Goal: Task Accomplishment & Management: Manage account settings

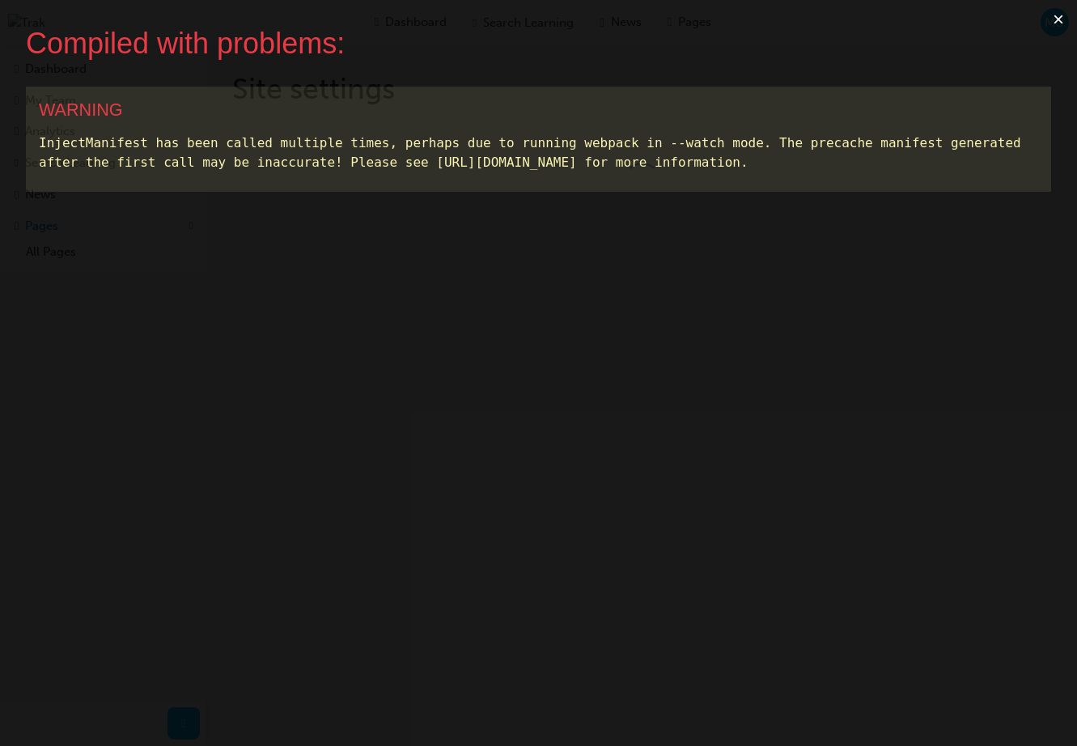
click at [1060, 19] on button "×" at bounding box center [1057, 19] width 37 height 39
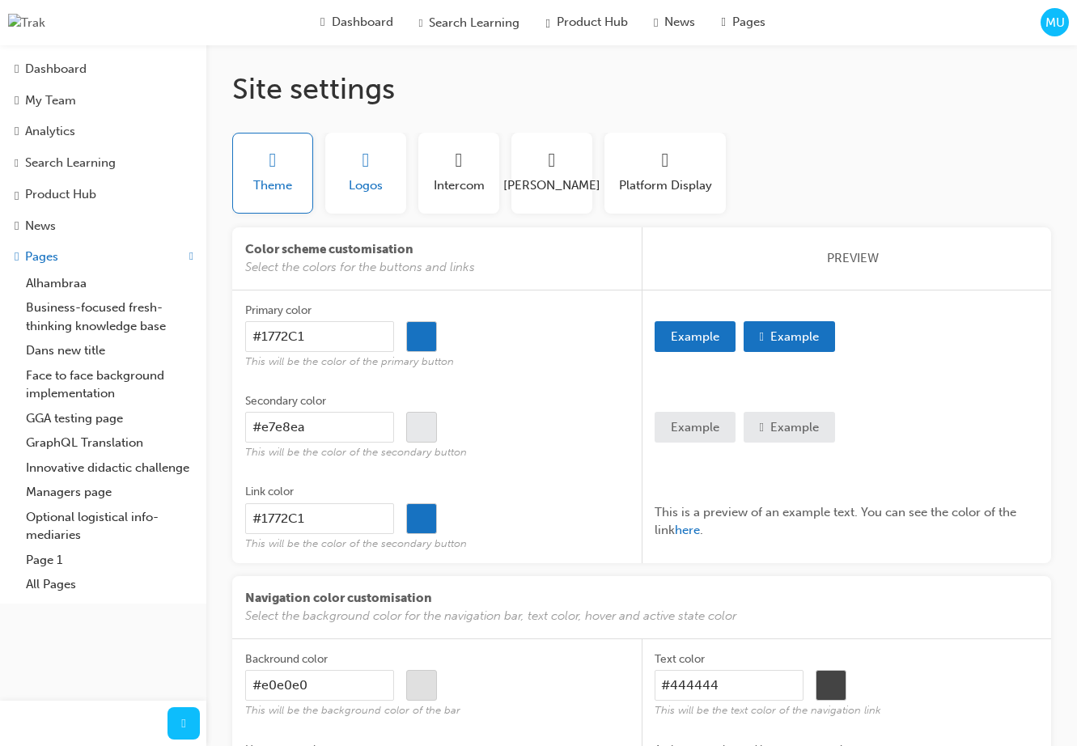
click at [380, 207] on button "Logos" at bounding box center [365, 173] width 81 height 81
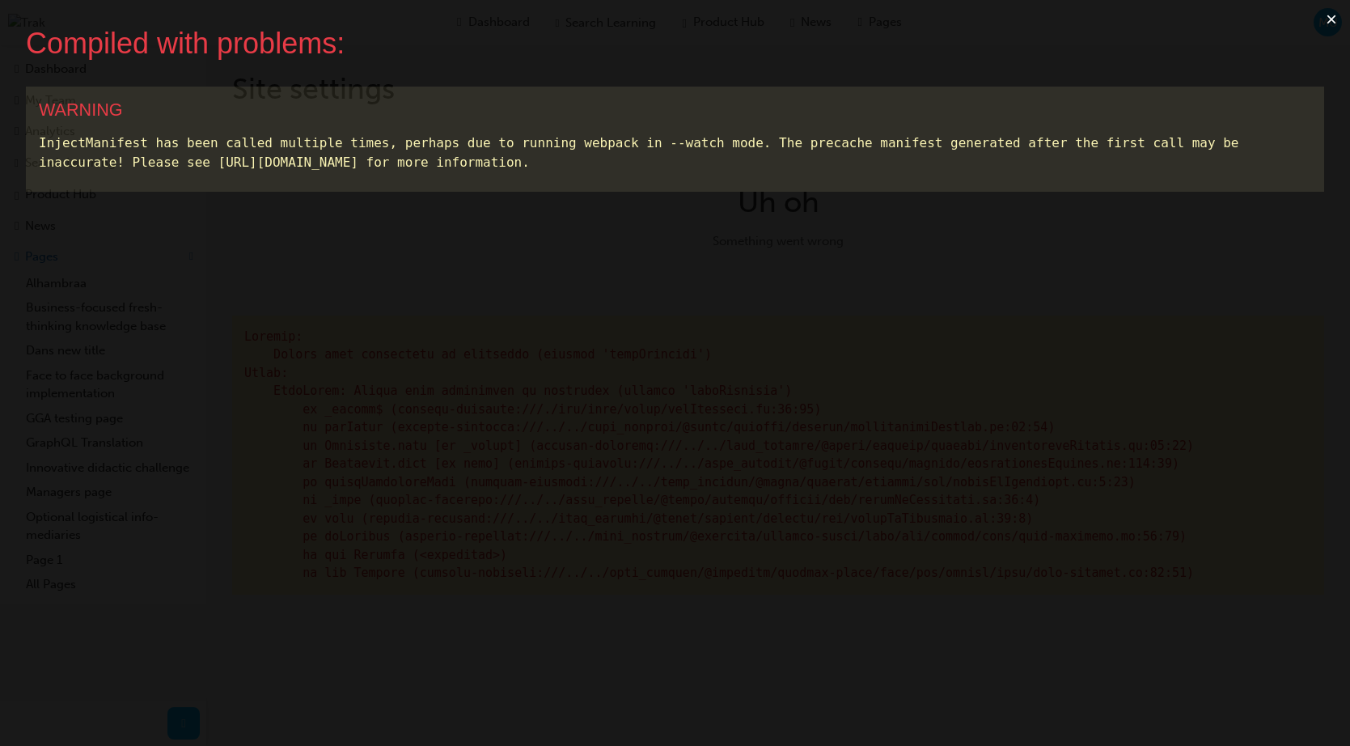
click at [1076, 21] on button "×" at bounding box center [1331, 19] width 37 height 39
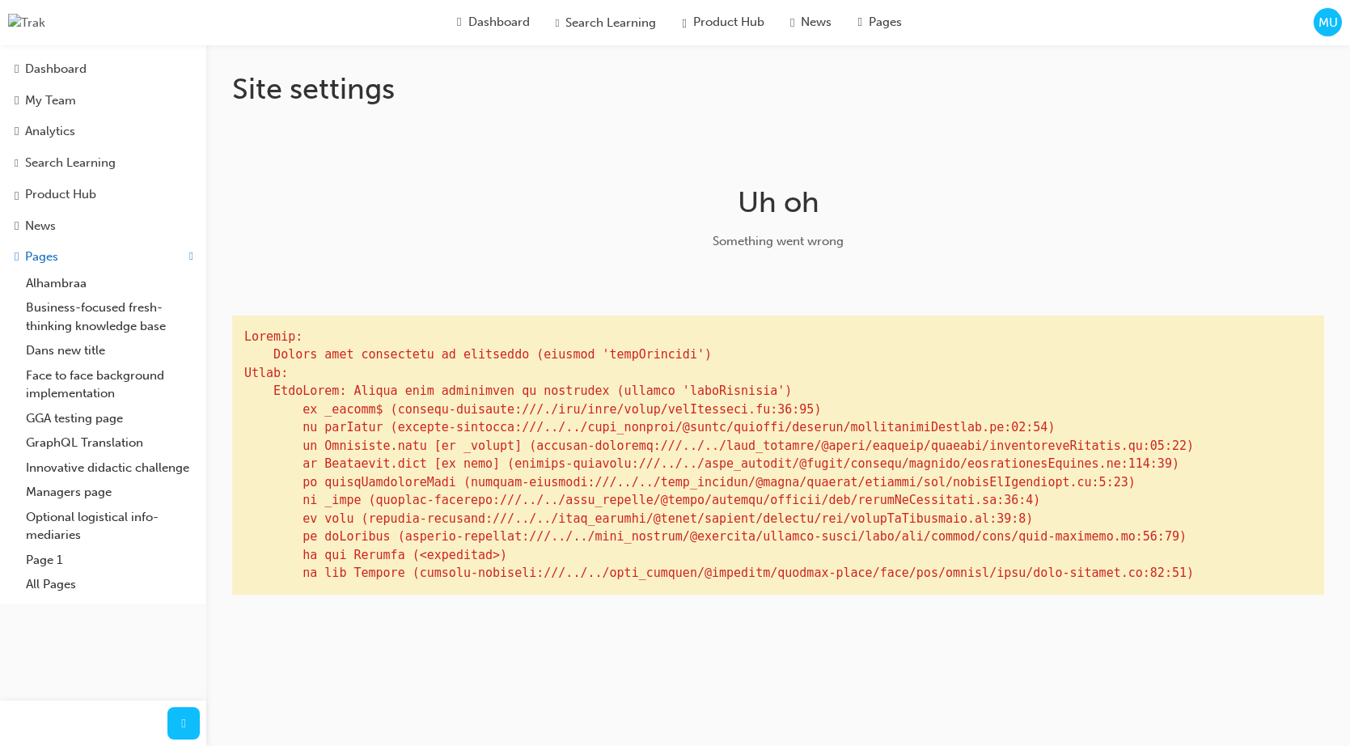
click at [1076, 30] on span "MU" at bounding box center [1328, 23] width 19 height 19
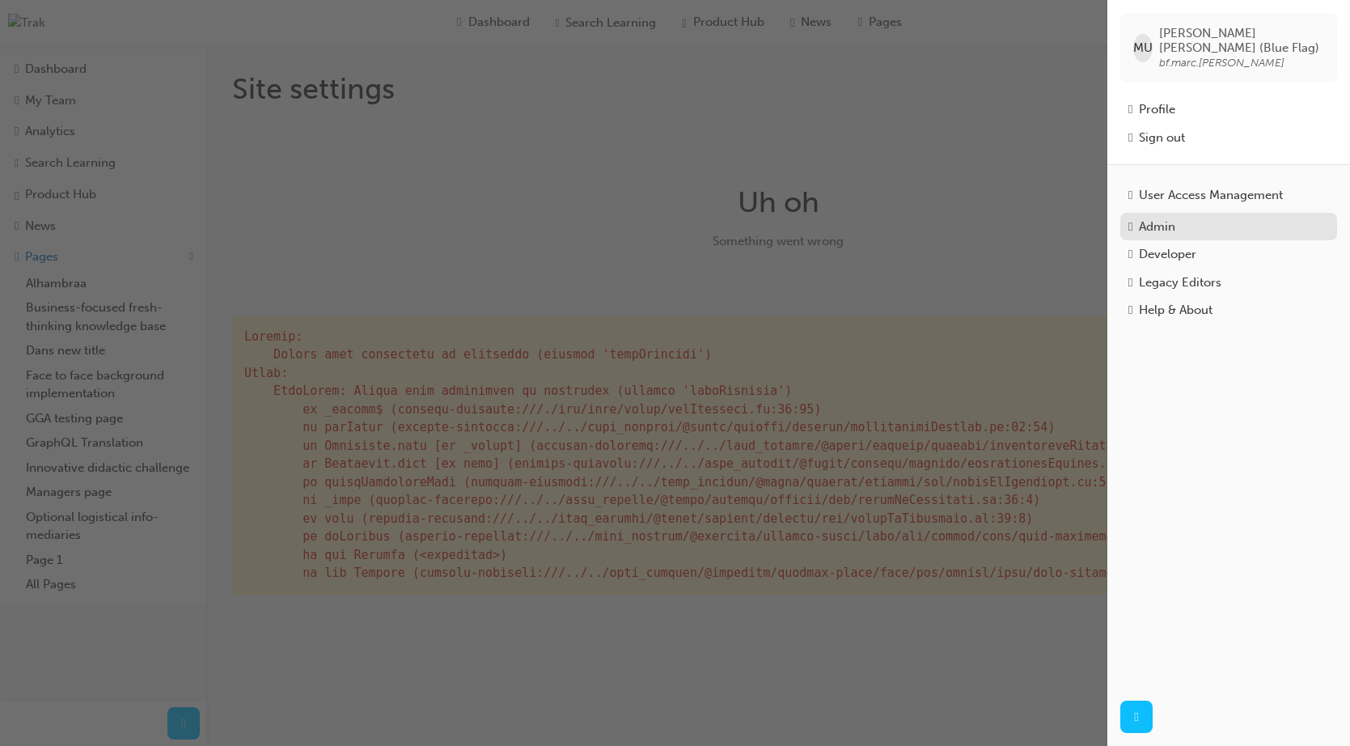
click at [1076, 218] on div "Admin" at bounding box center [1157, 227] width 36 height 19
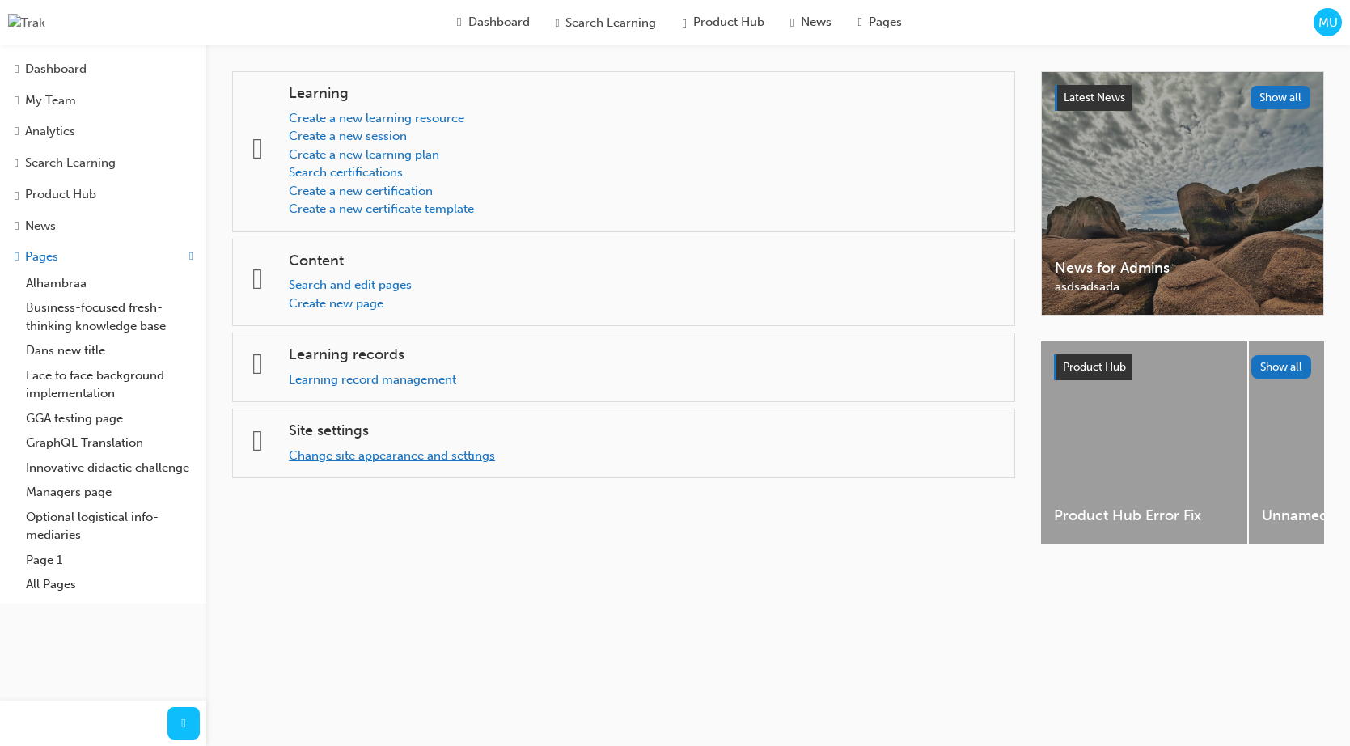
click at [495, 449] on link "Change site appearance and settings" at bounding box center [392, 455] width 206 height 15
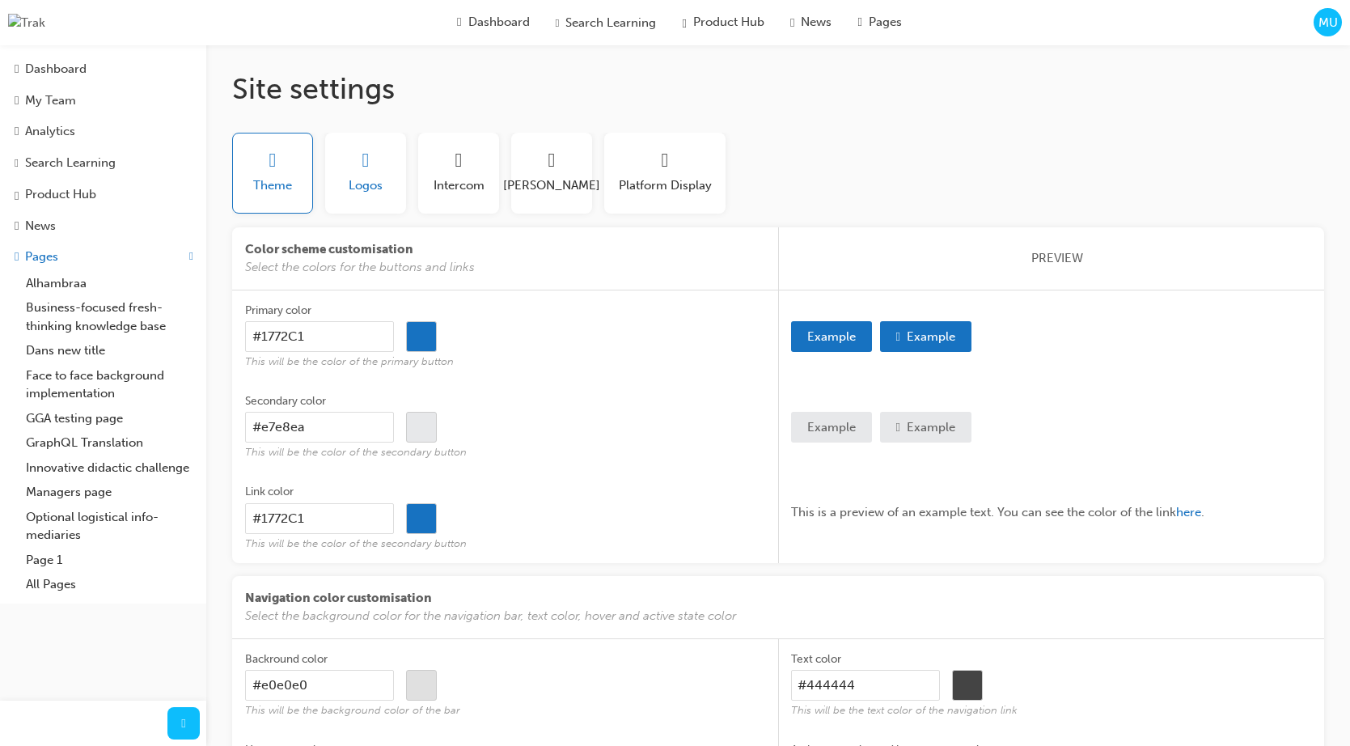
click at [379, 196] on button "Logos" at bounding box center [365, 173] width 81 height 81
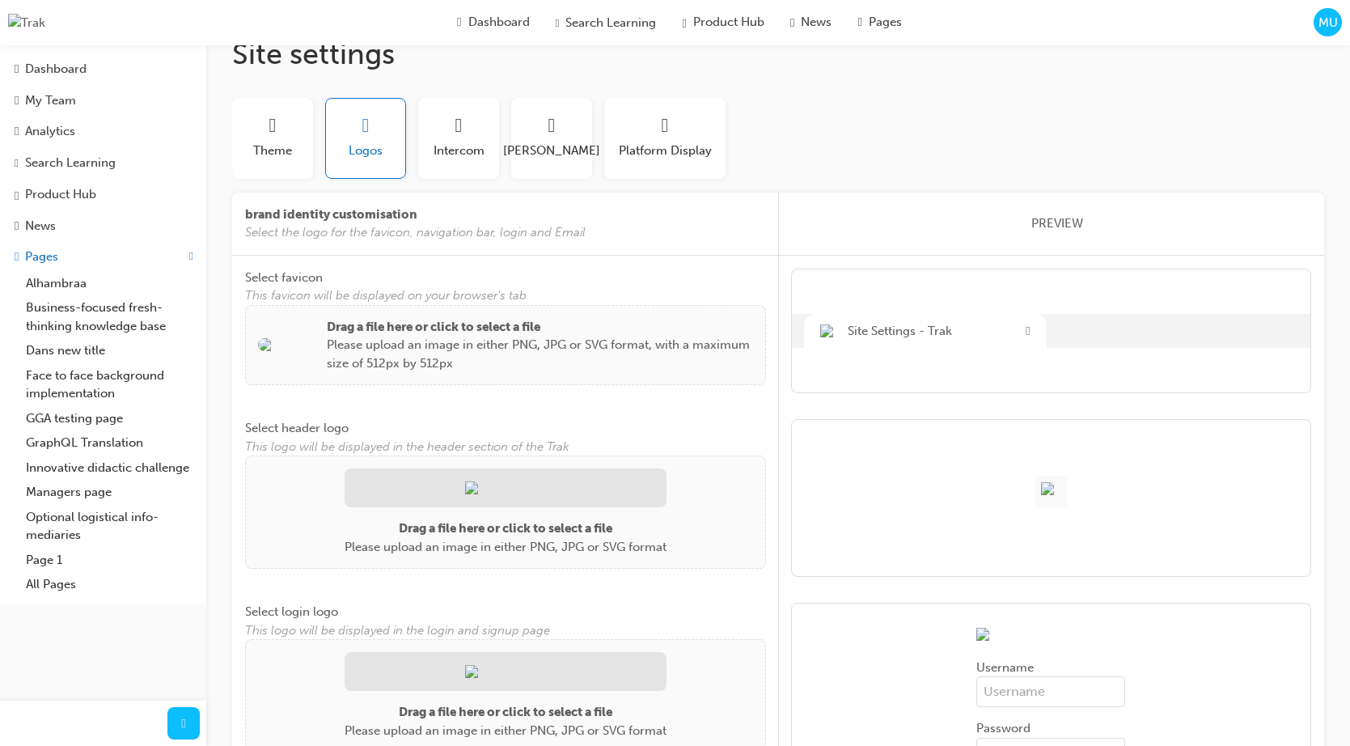
scroll to position [49, 0]
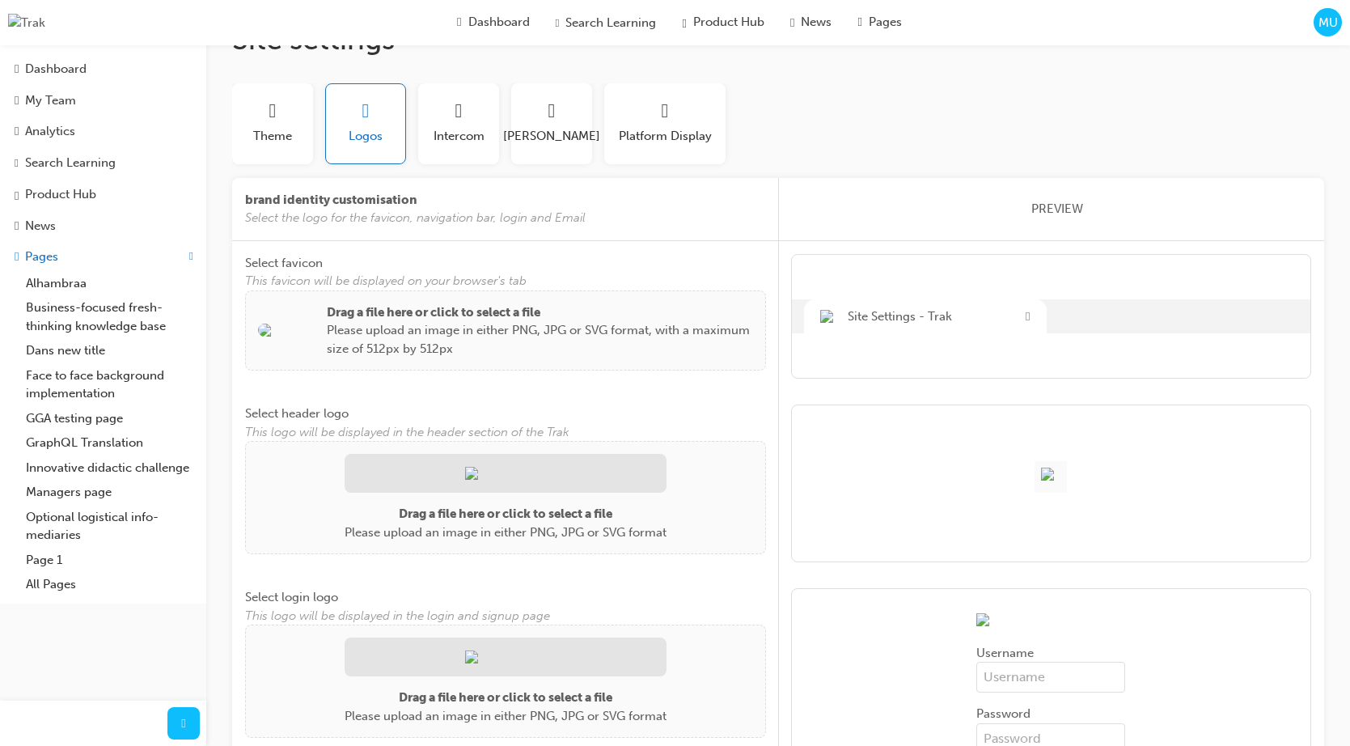
click at [1060, 442] on div at bounding box center [1051, 483] width 521 height 158
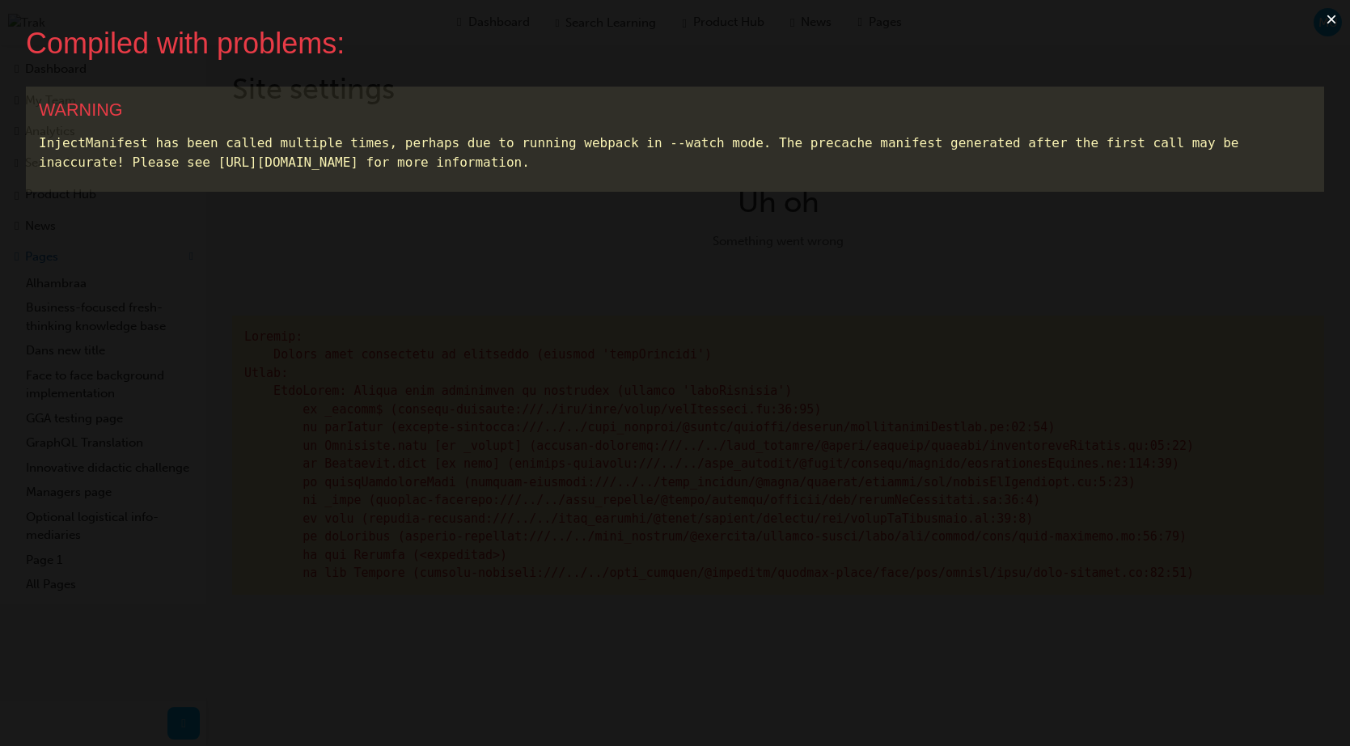
scroll to position [0, 0]
click at [1076, 19] on button "×" at bounding box center [1331, 19] width 37 height 39
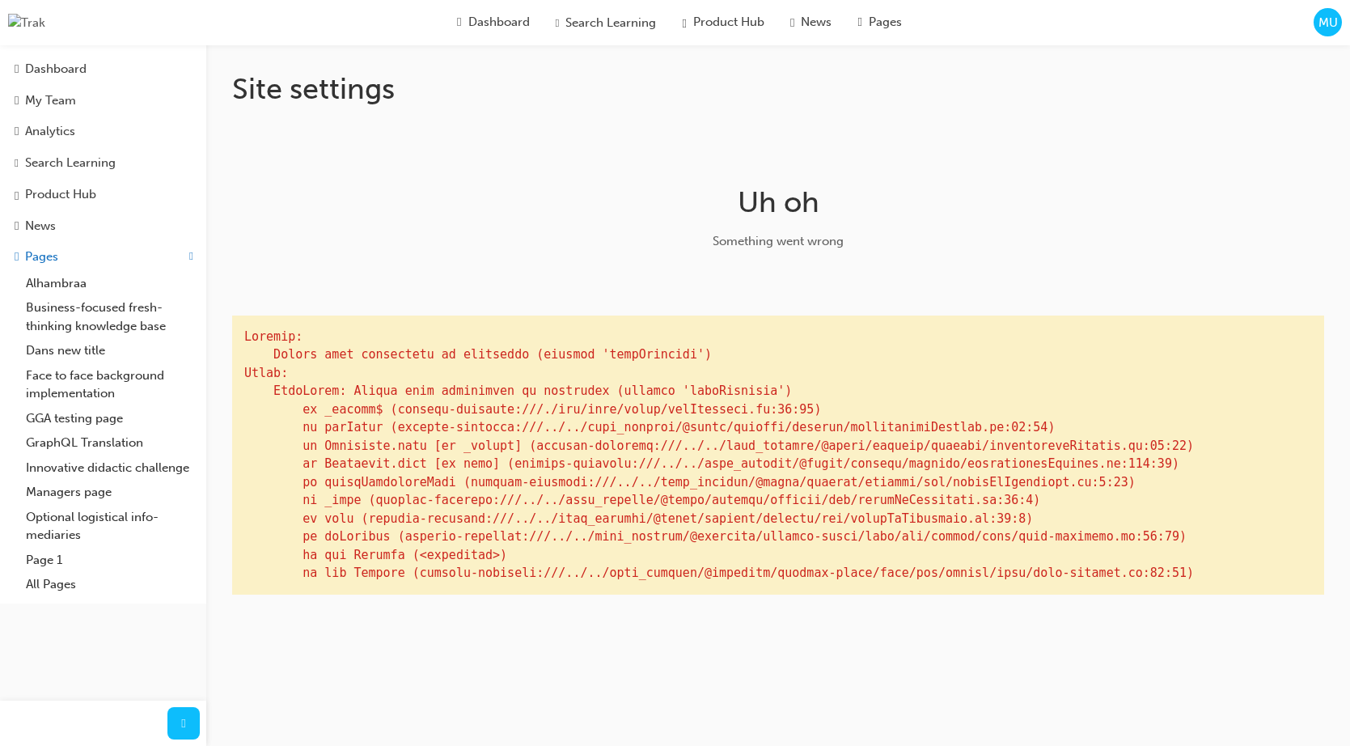
click at [1076, 27] on span "MU" at bounding box center [1328, 23] width 19 height 19
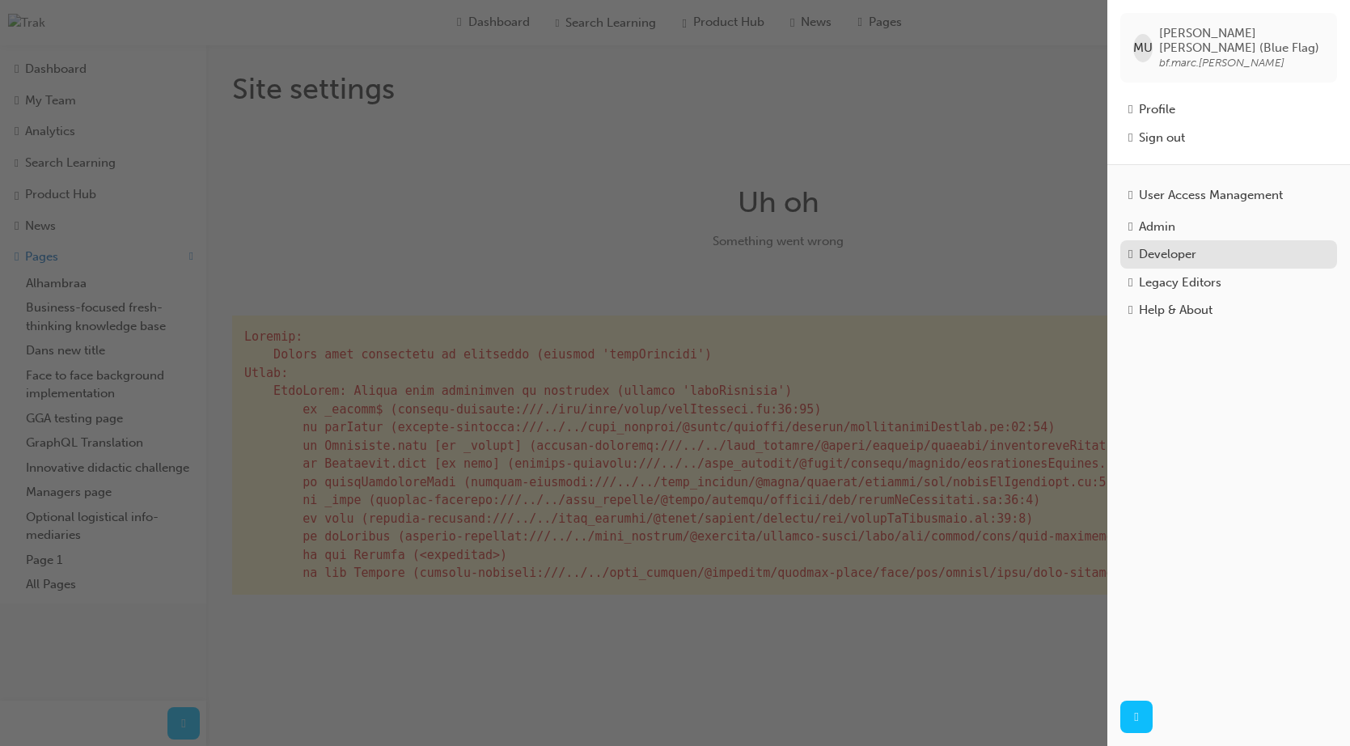
click at [1076, 245] on div "Developer" at bounding box center [1167, 254] width 57 height 19
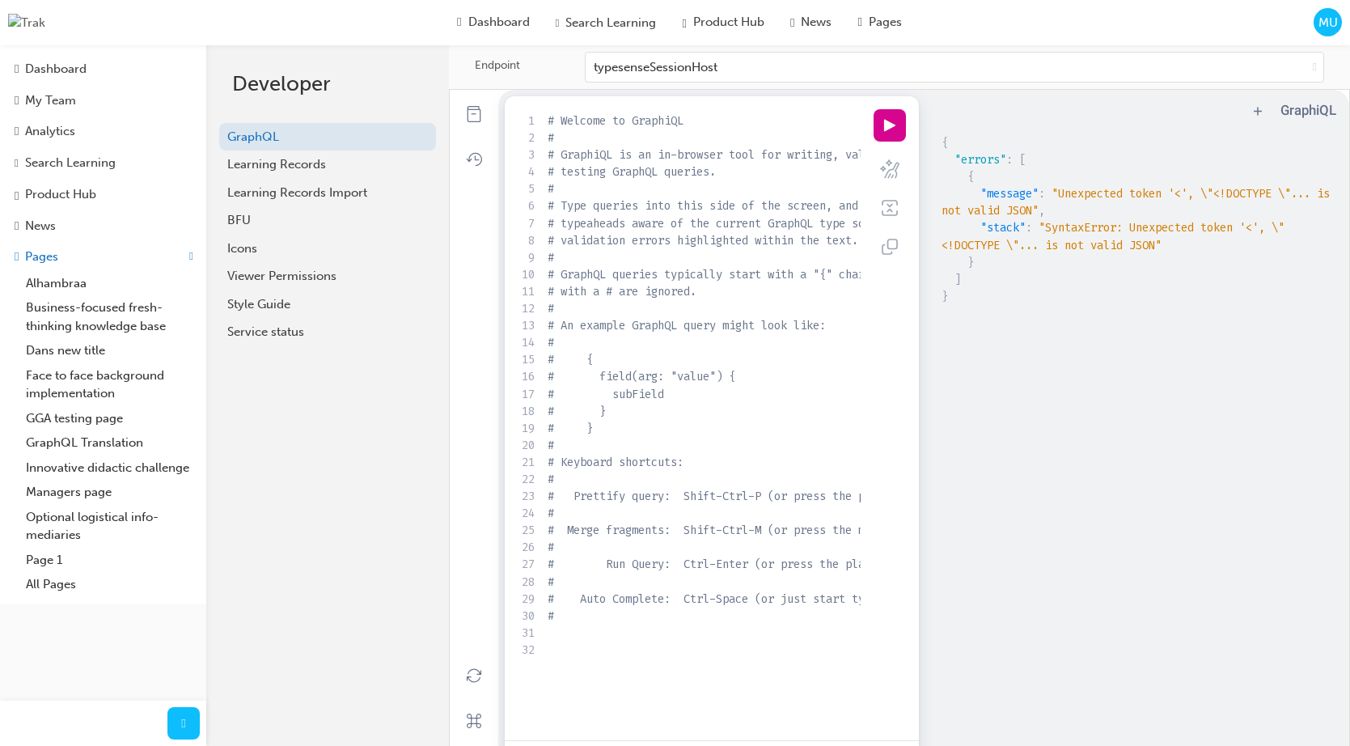
click at [1076, 28] on span "MU" at bounding box center [1328, 23] width 19 height 19
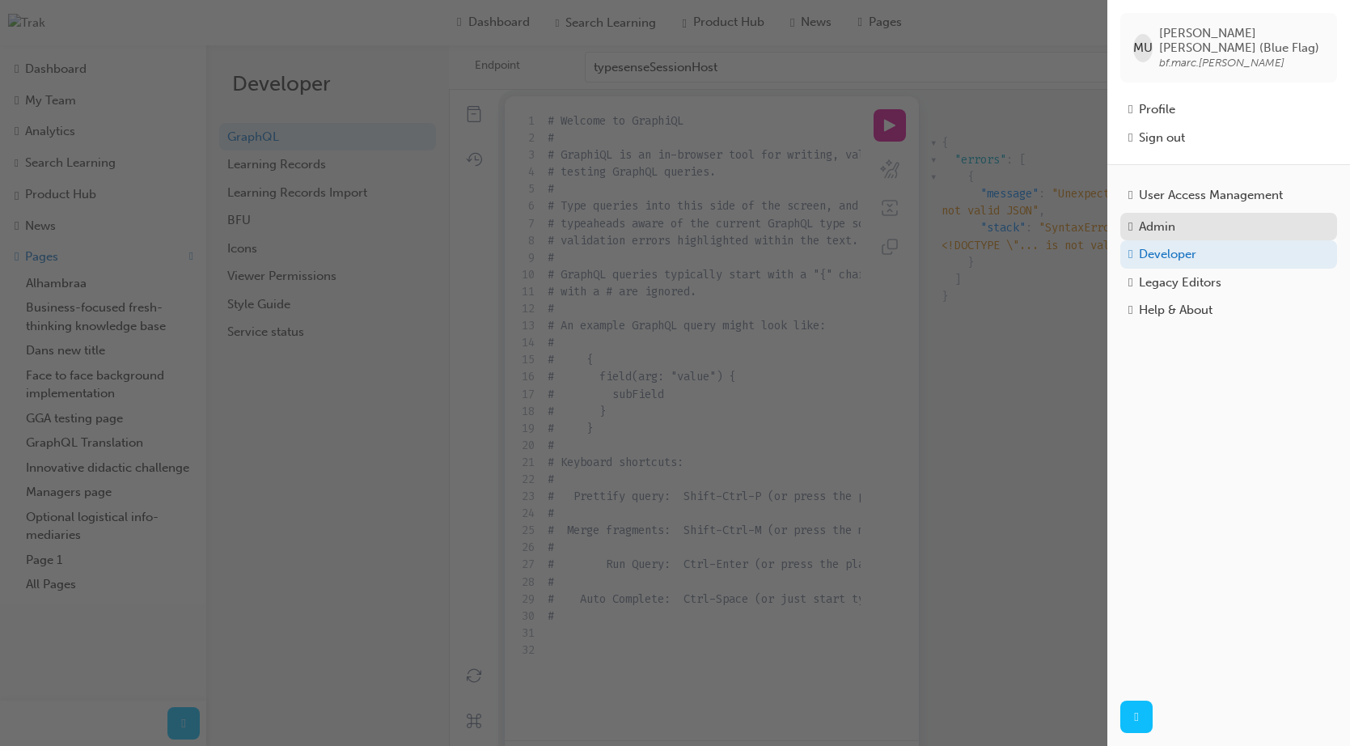
click at [1076, 218] on div "Admin" at bounding box center [1157, 227] width 36 height 19
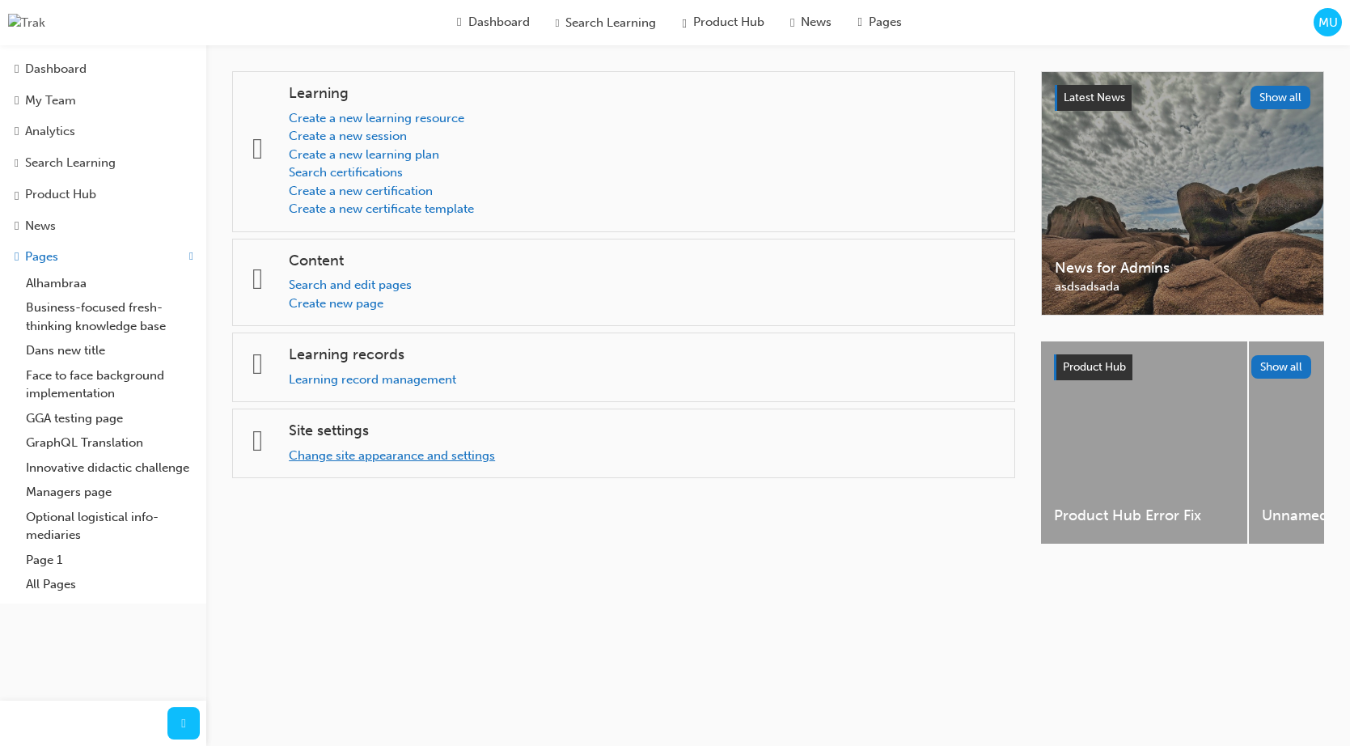
click at [430, 456] on link "Change site appearance and settings" at bounding box center [392, 455] width 206 height 15
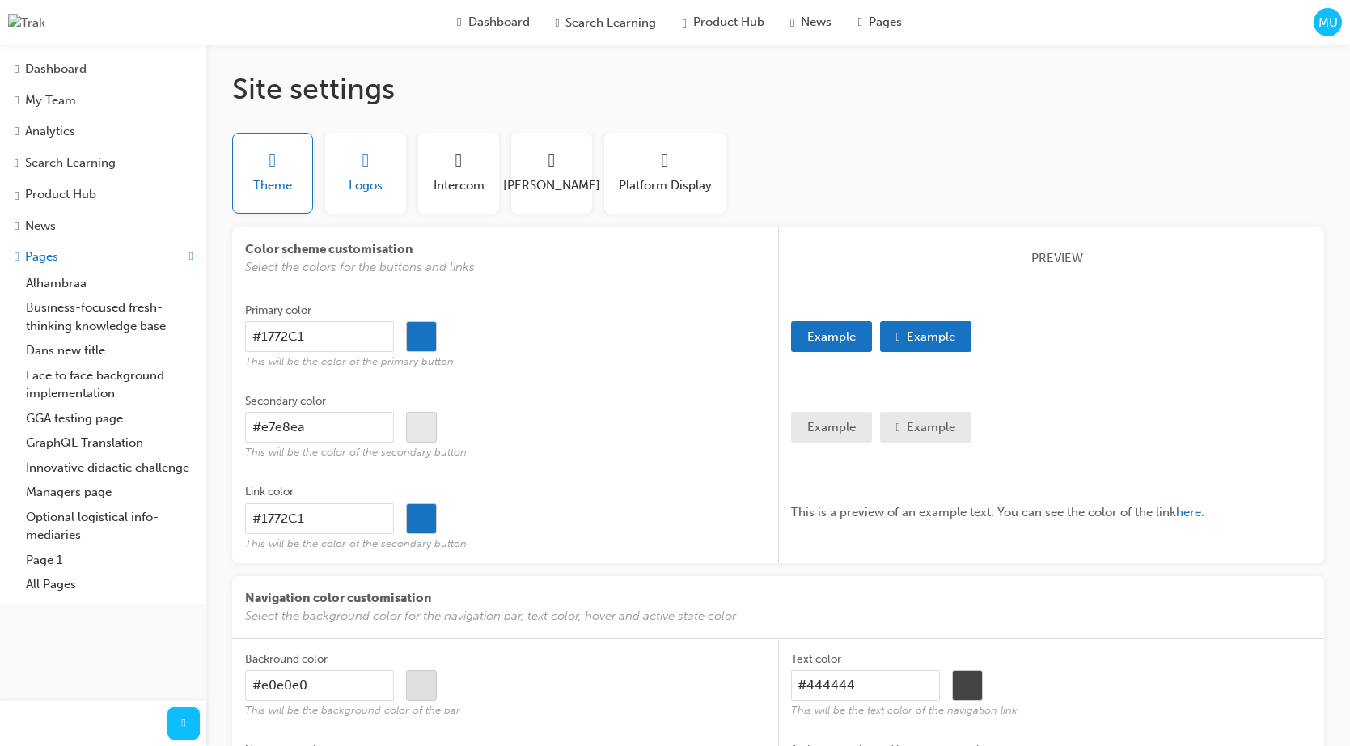
click at [378, 186] on span "Logos" at bounding box center [366, 185] width 34 height 19
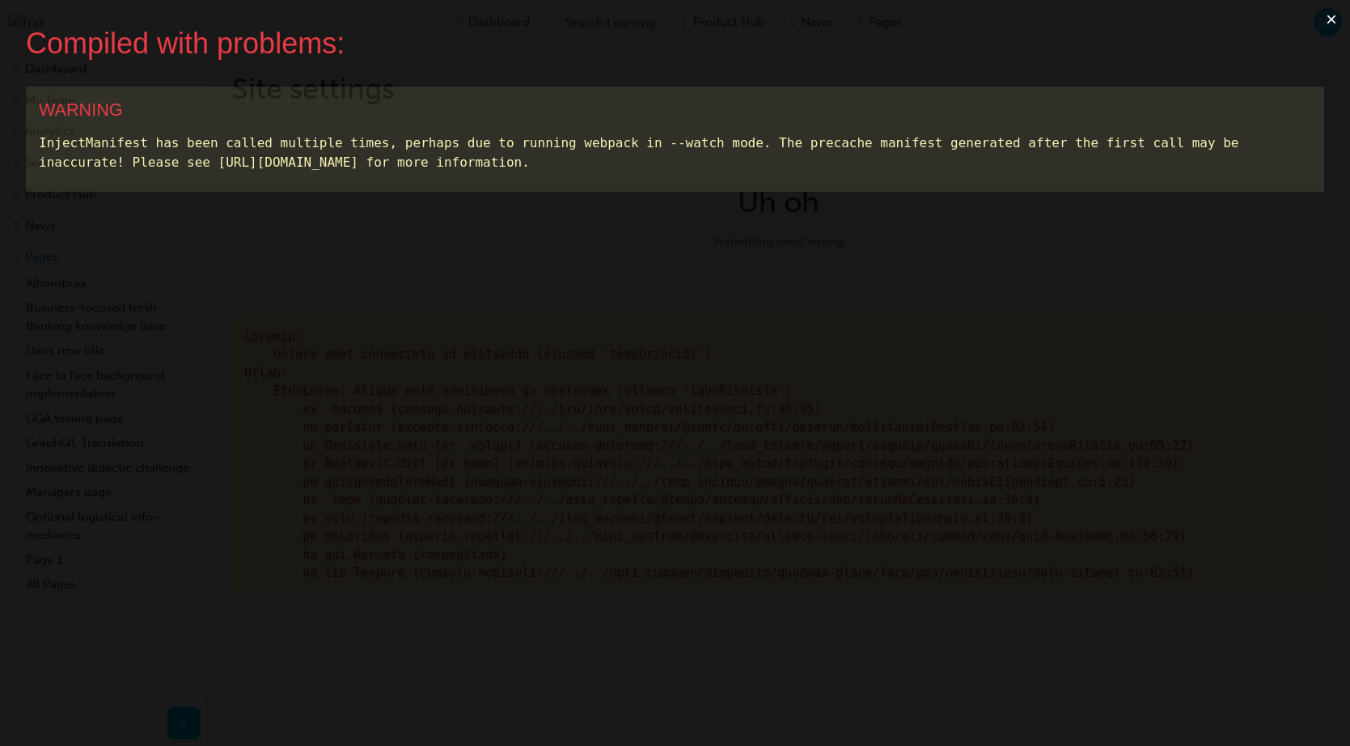
click at [1076, 23] on button "×" at bounding box center [1331, 19] width 37 height 39
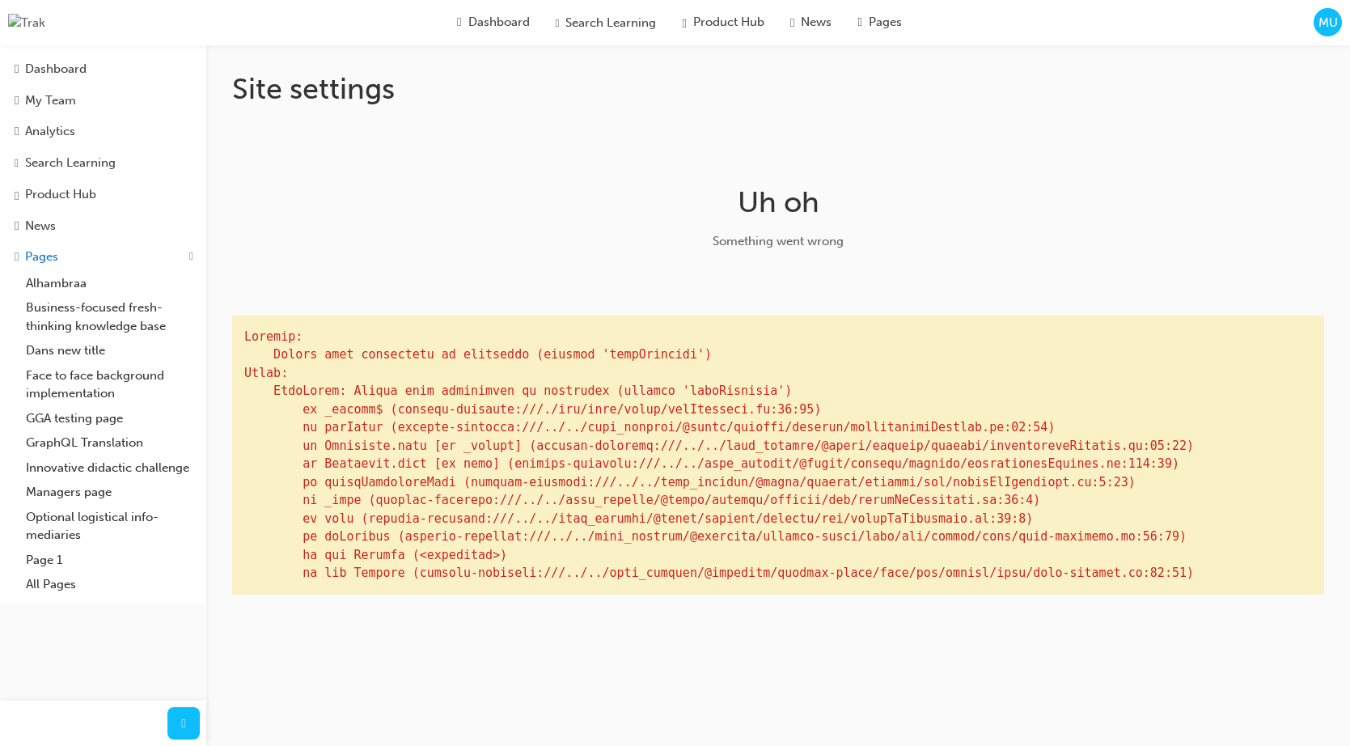
click at [1076, 36] on button "MU" at bounding box center [1328, 22] width 28 height 28
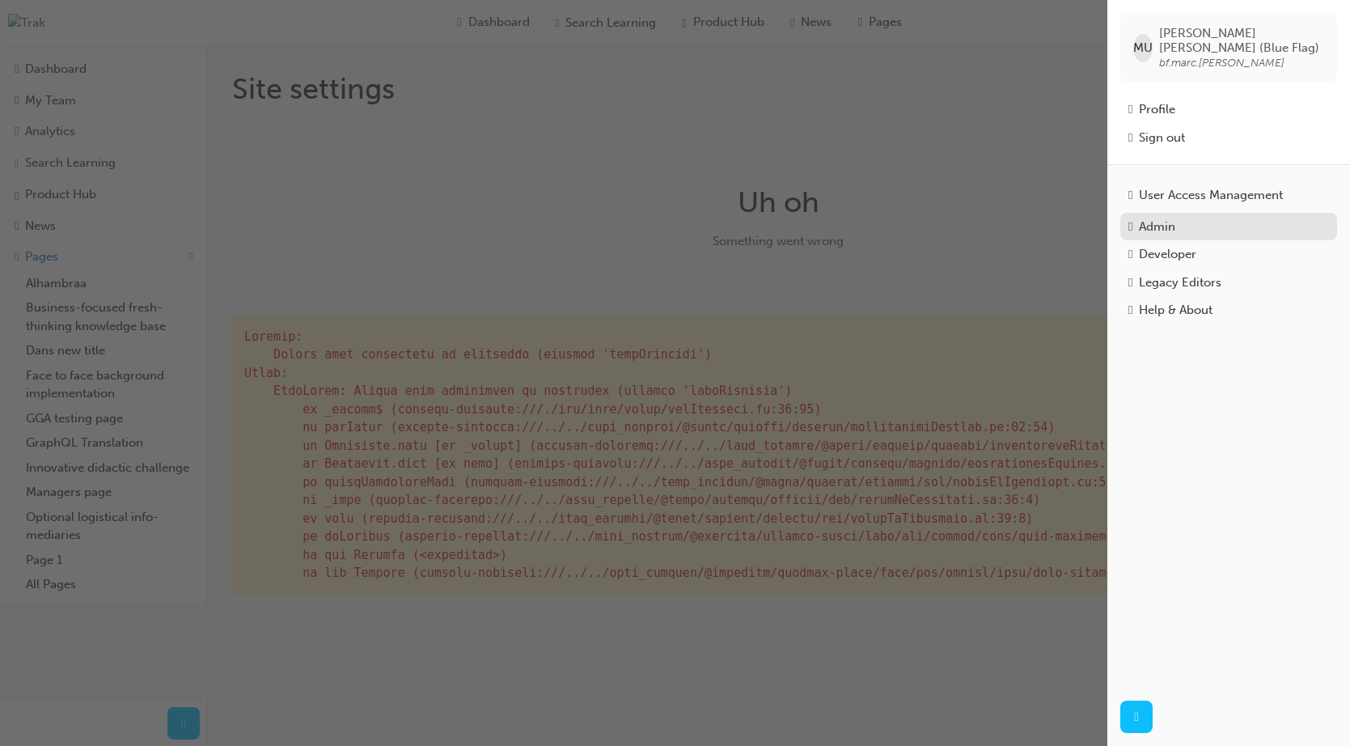
click at [1076, 222] on div "Admin" at bounding box center [1228, 227] width 201 height 19
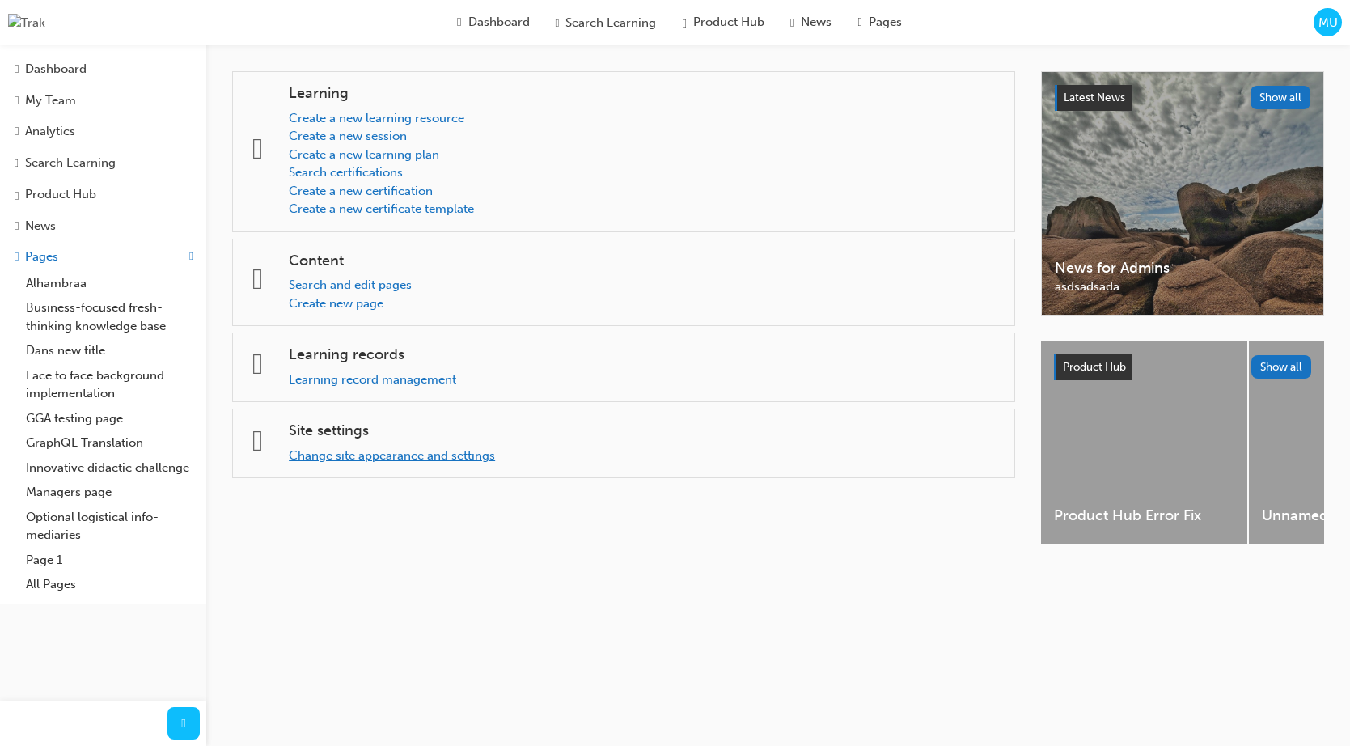
click at [482, 454] on link "Change site appearance and settings" at bounding box center [392, 455] width 206 height 15
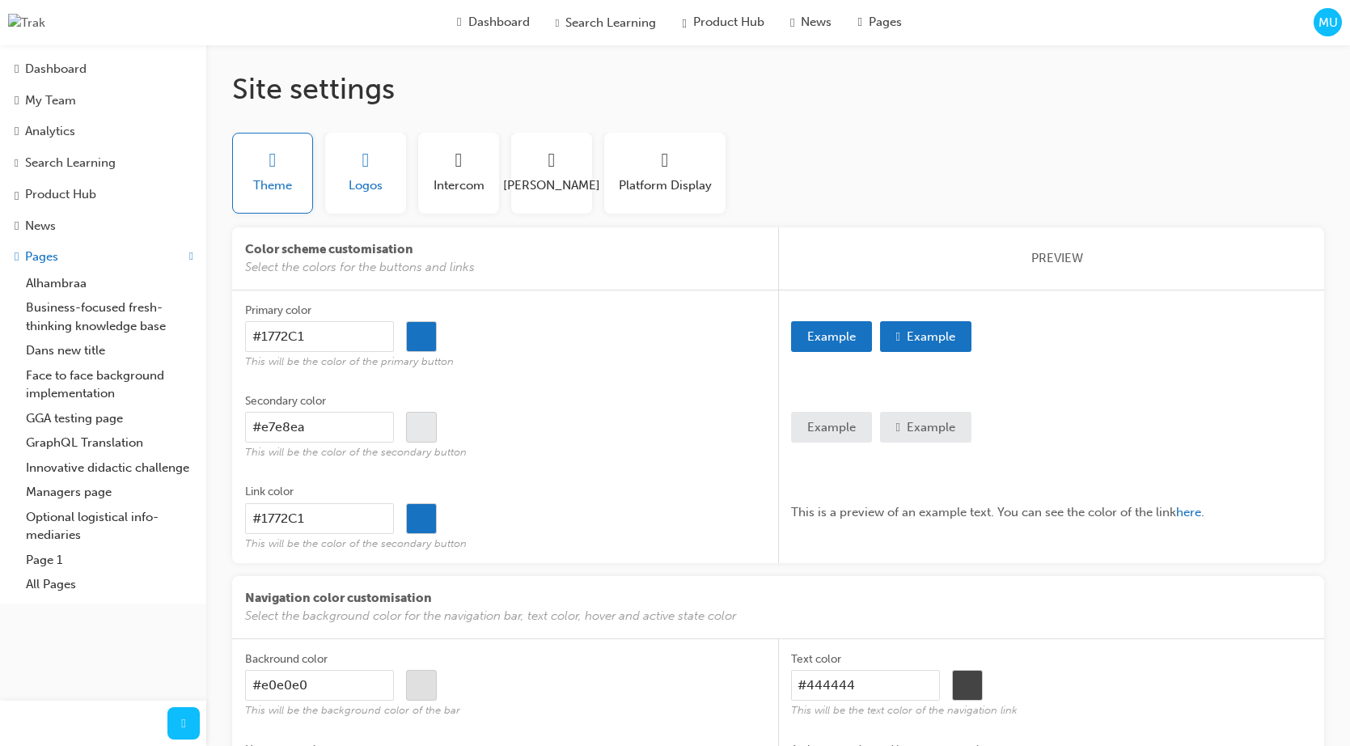
click at [349, 199] on button "Logos" at bounding box center [365, 173] width 81 height 81
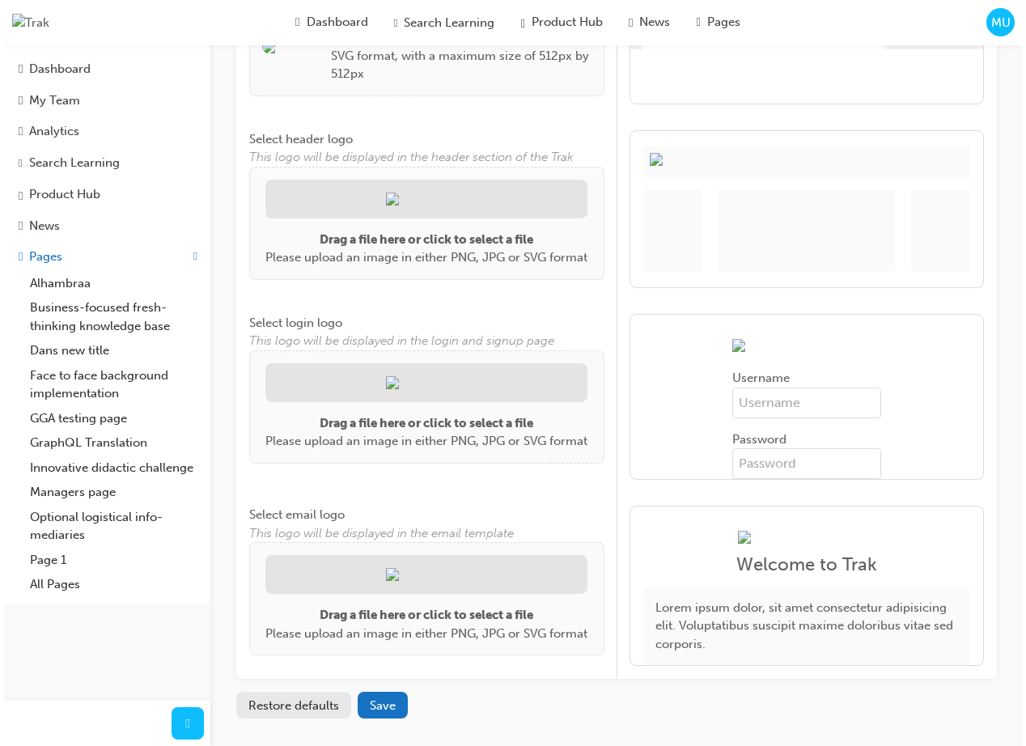
scroll to position [324, 0]
